Goal: Transaction & Acquisition: Purchase product/service

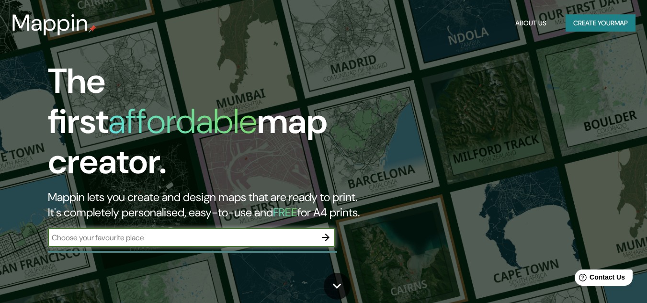
click at [328, 232] on icon "button" at bounding box center [325, 237] width 11 height 11
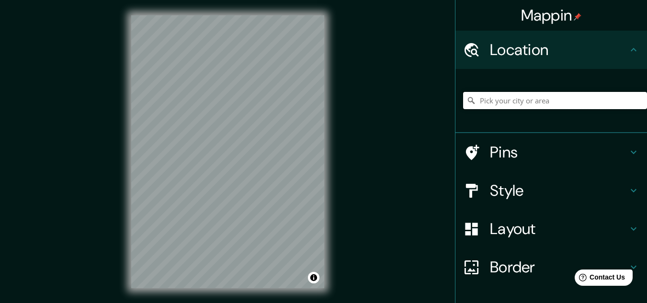
click at [538, 100] on input "Pick your city or area" at bounding box center [555, 100] width 184 height 17
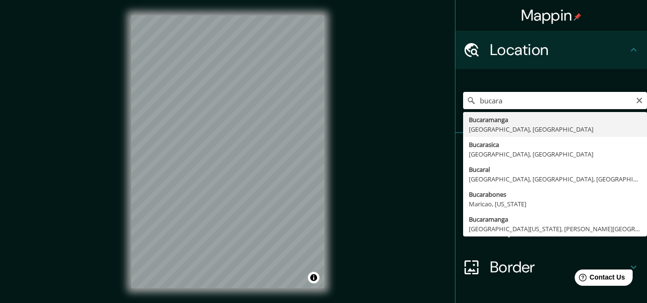
type input "Bucaramanga, [GEOGRAPHIC_DATA], [GEOGRAPHIC_DATA]"
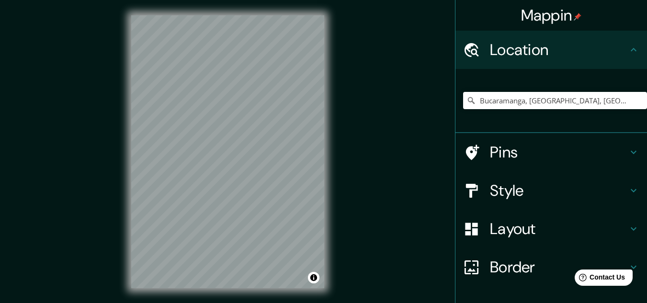
click at [529, 189] on h4 "Style" at bounding box center [559, 190] width 138 height 19
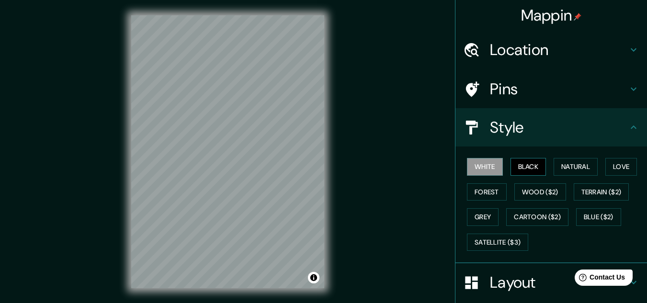
click at [525, 164] on button "Black" at bounding box center [529, 167] width 36 height 18
click at [483, 171] on button "White" at bounding box center [485, 167] width 36 height 18
click at [591, 167] on button "Natural" at bounding box center [576, 167] width 44 height 18
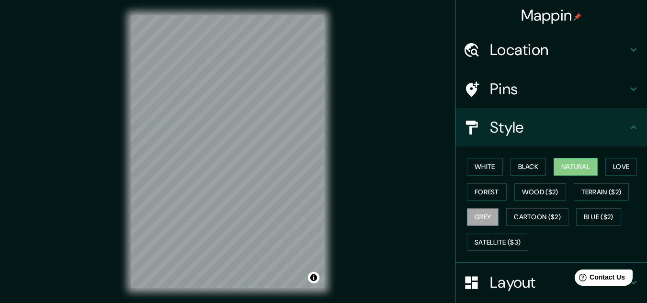
scroll to position [48, 0]
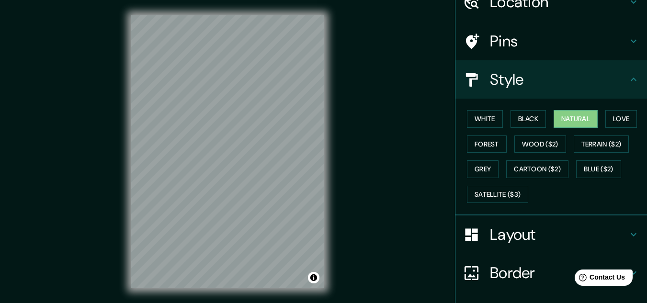
click at [500, 231] on h4 "Layout" at bounding box center [559, 234] width 138 height 19
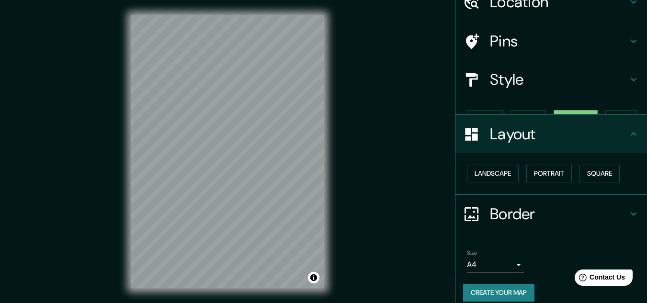
scroll to position [41, 0]
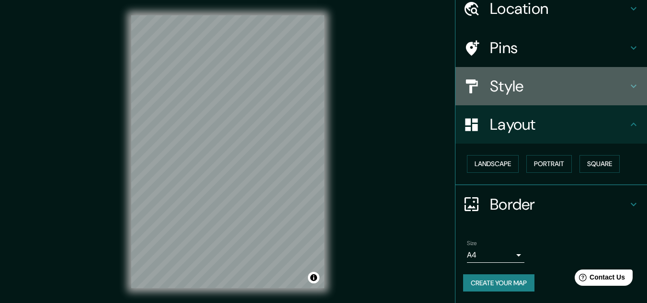
click at [516, 82] on h4 "Style" at bounding box center [559, 86] width 138 height 19
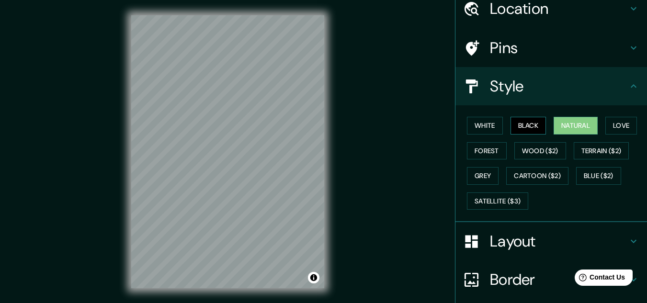
click at [528, 126] on button "Black" at bounding box center [529, 126] width 36 height 18
